Goal: Check status: Check status

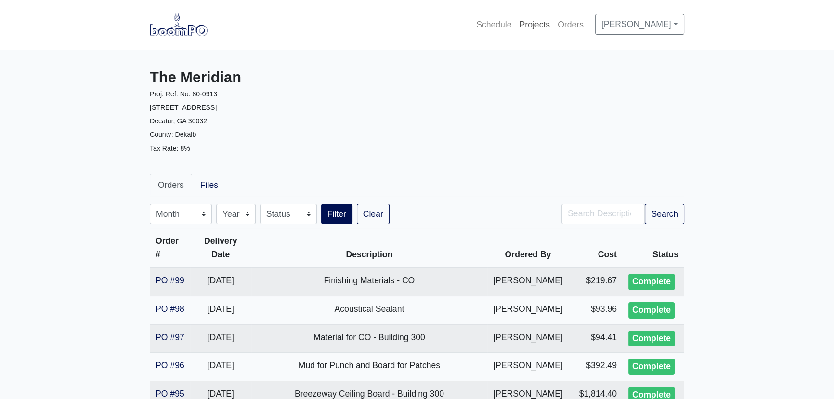
click at [516, 28] on link "Projects" at bounding box center [535, 24] width 39 height 21
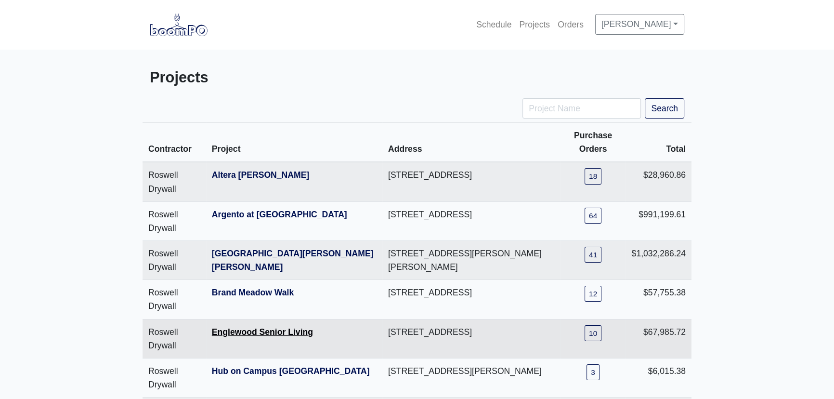
click at [247, 332] on link "Englewood Senior Living" at bounding box center [262, 332] width 101 height 10
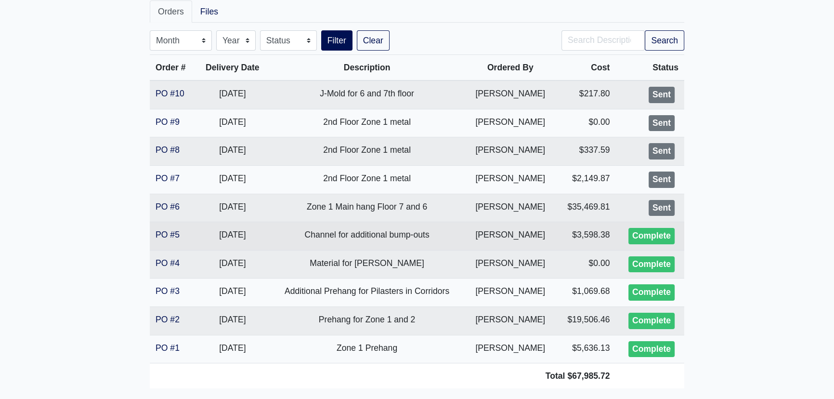
scroll to position [175, 0]
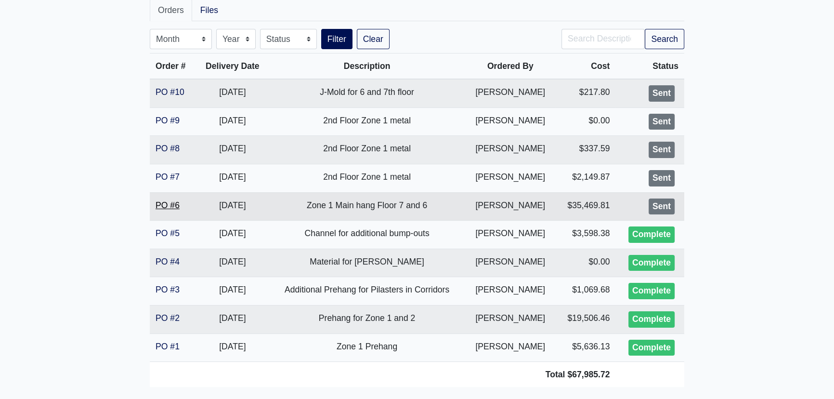
click at [167, 204] on link "PO #6" at bounding box center [168, 205] width 24 height 10
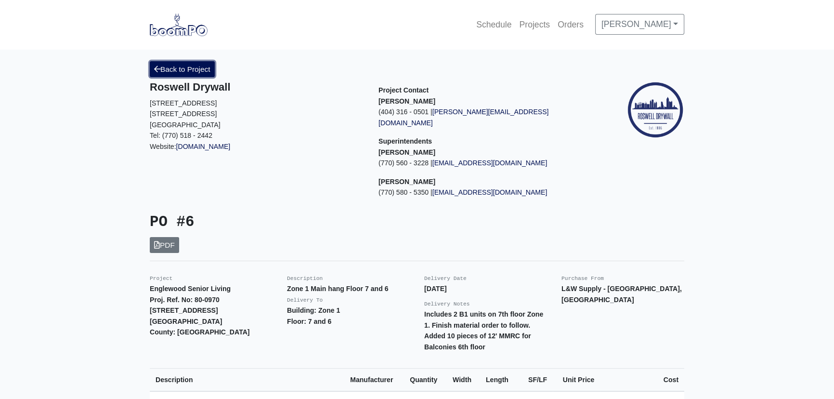
click at [207, 75] on link "Back to Project" at bounding box center [182, 69] width 65 height 16
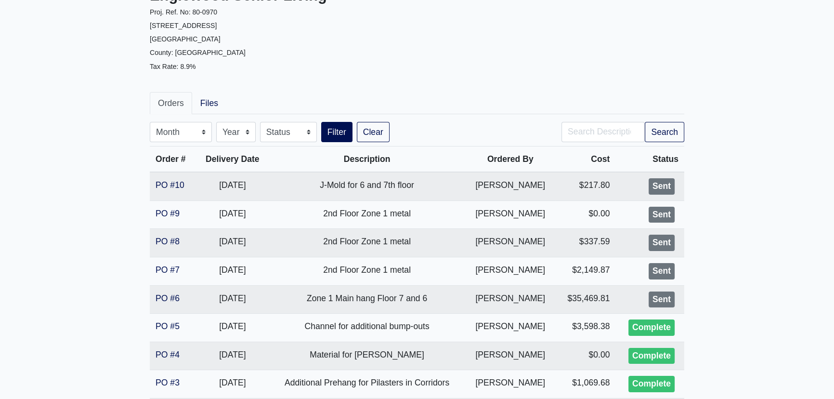
scroll to position [87, 0]
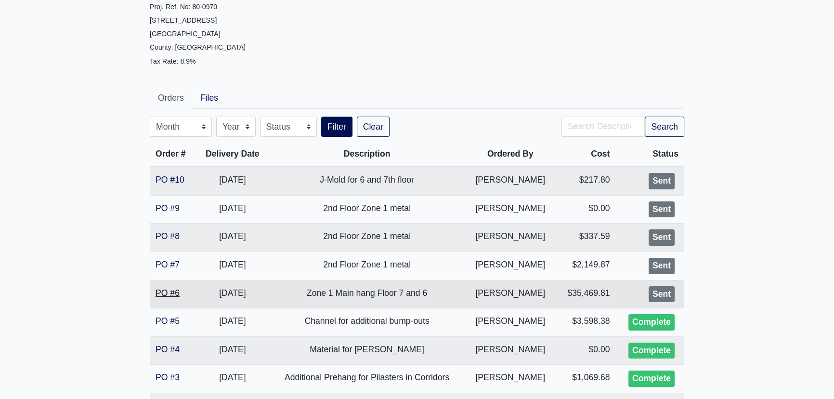
click at [175, 288] on link "PO #6" at bounding box center [168, 293] width 24 height 10
